Goal: Transaction & Acquisition: Purchase product/service

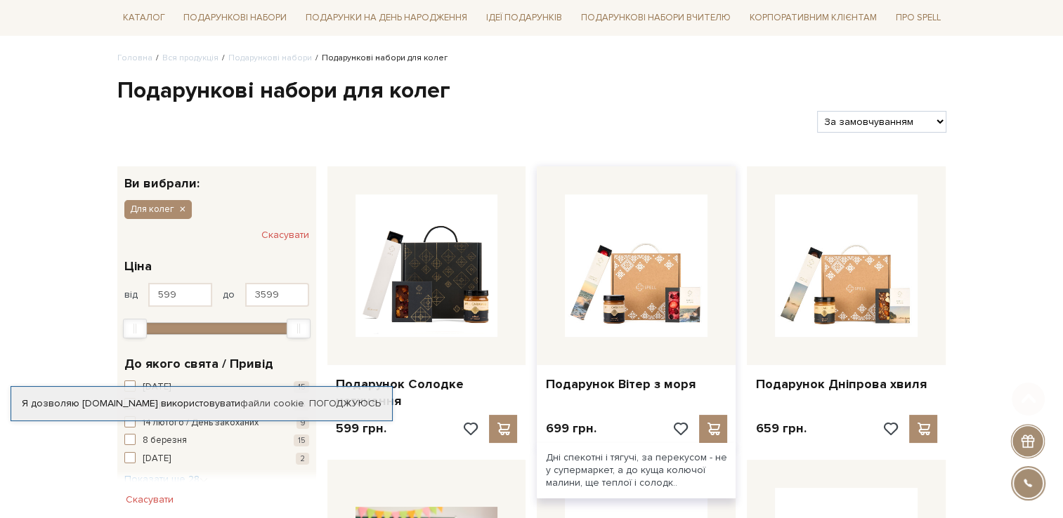
scroll to position [211, 0]
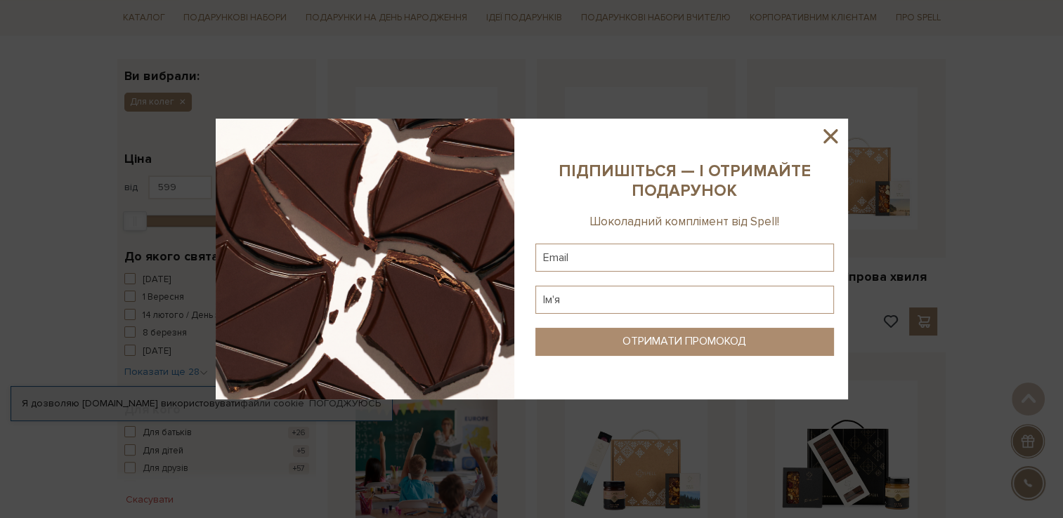
click at [828, 135] on icon at bounding box center [830, 136] width 14 height 14
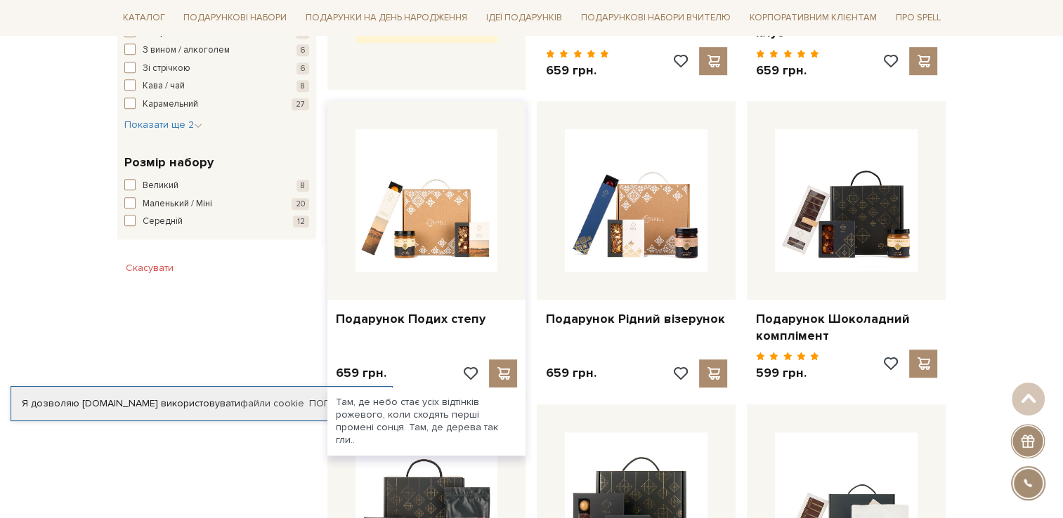
scroll to position [773, 0]
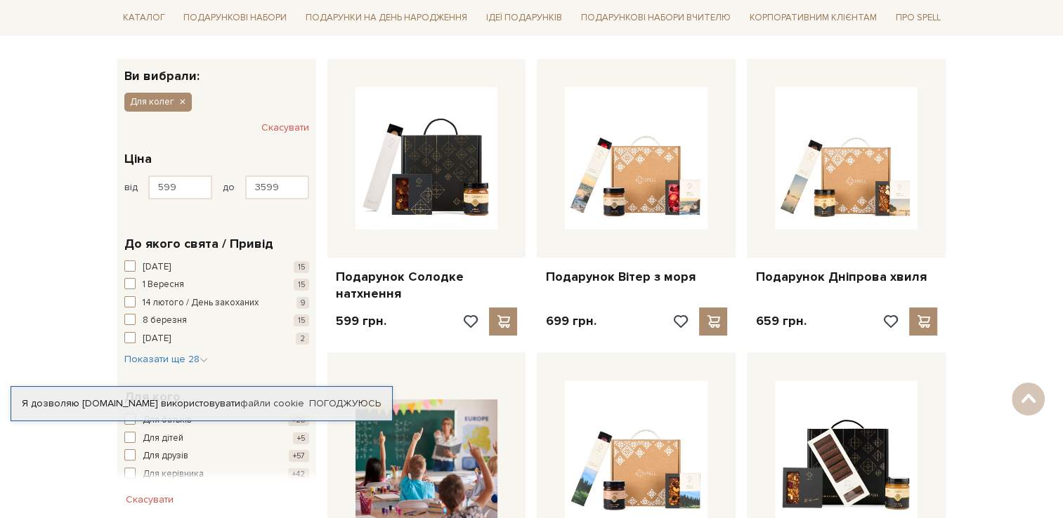
scroll to position [211, 0]
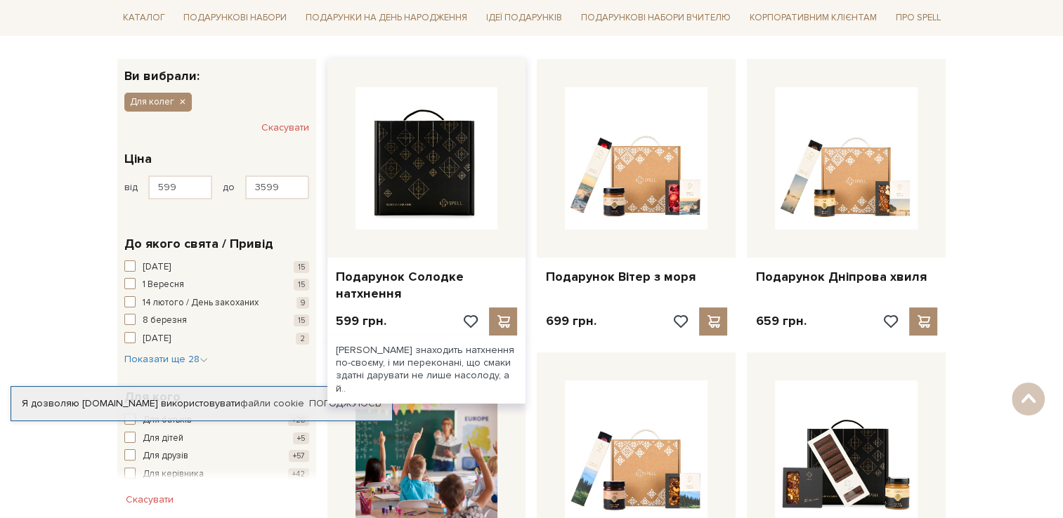
click at [447, 195] on img at bounding box center [426, 158] width 143 height 143
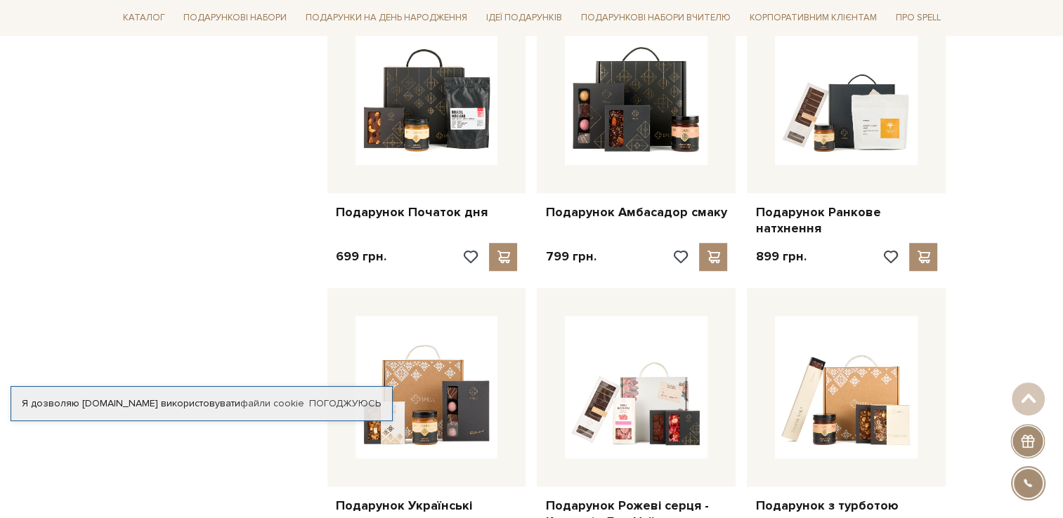
scroll to position [913, 0]
